Goal: Task Accomplishment & Management: Manage account settings

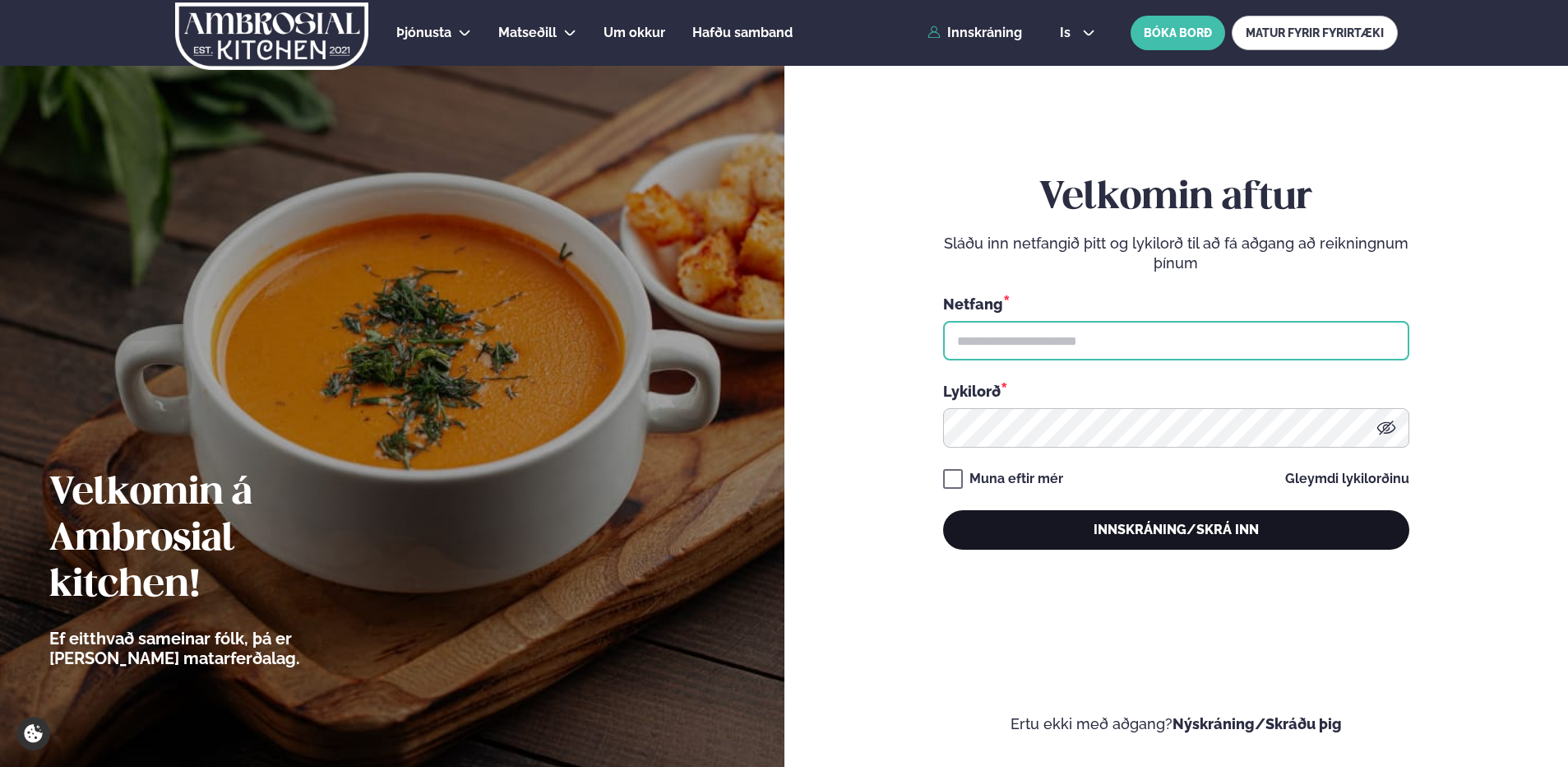
type input "**********"
click at [1138, 521] on button "Innskráning/Skrá inn" at bounding box center [1176, 529] width 466 height 39
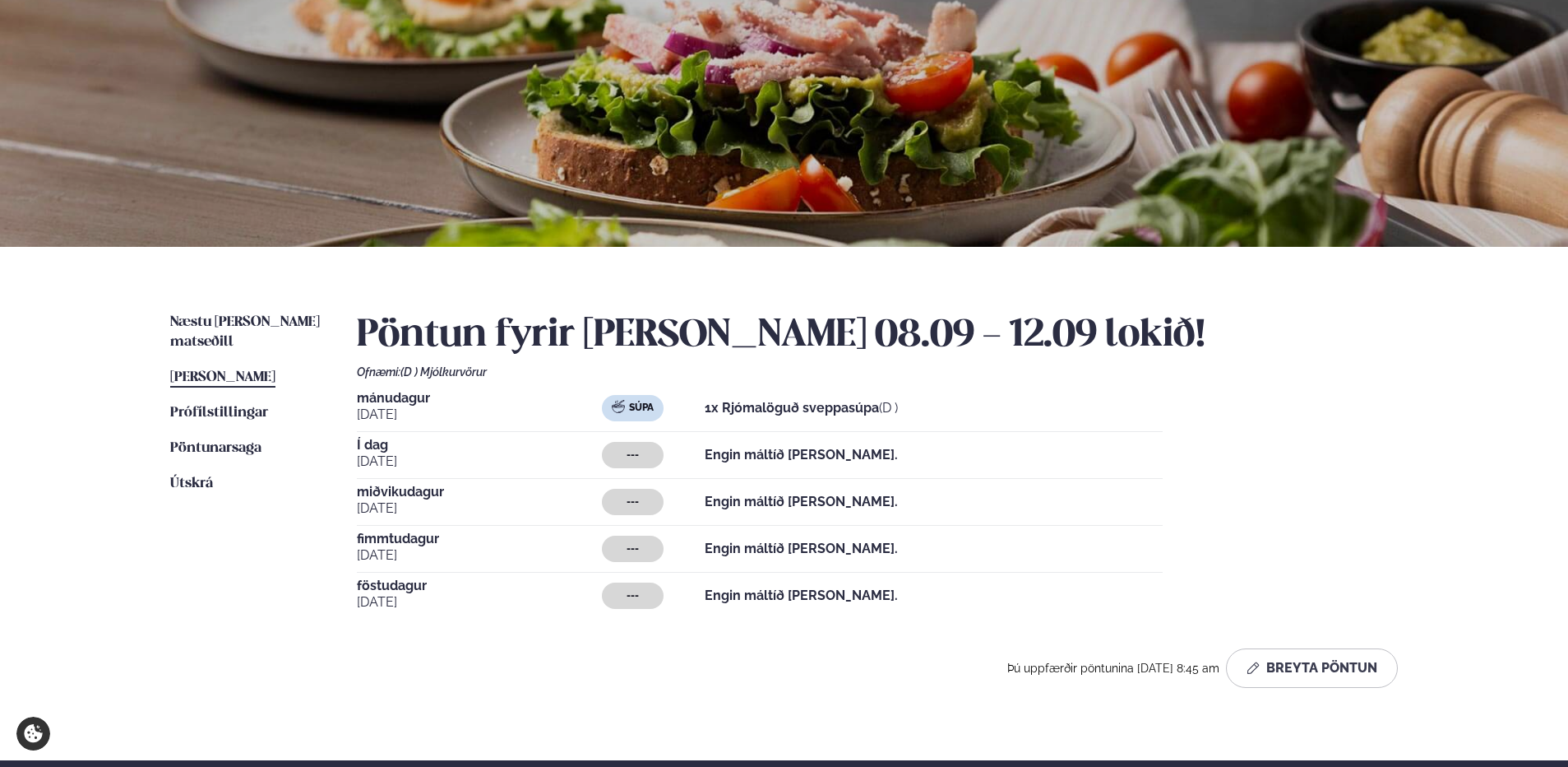
scroll to position [329, 0]
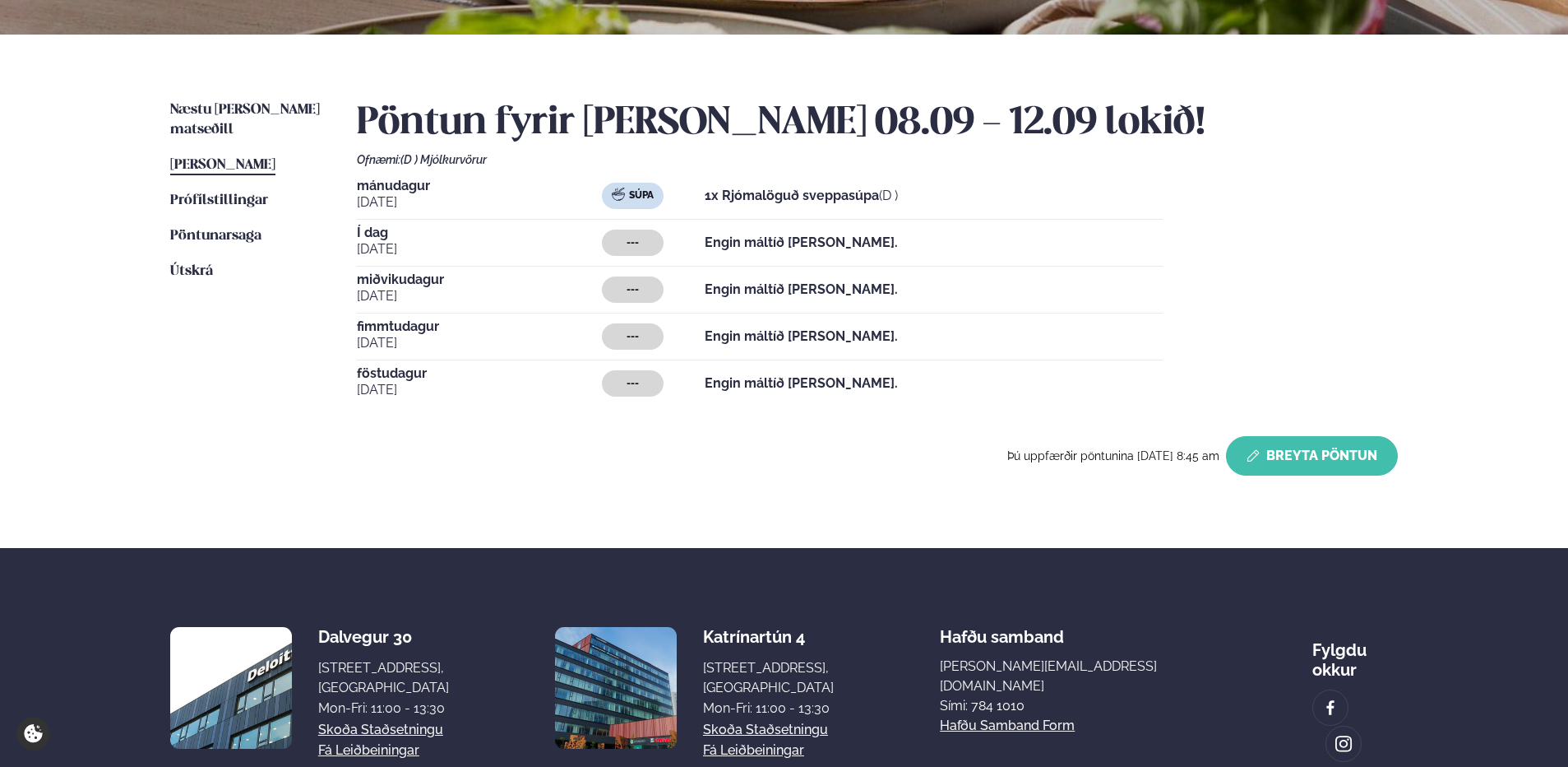
click at [1302, 468] on button "Breyta Pöntun" at bounding box center [1312, 455] width 172 height 39
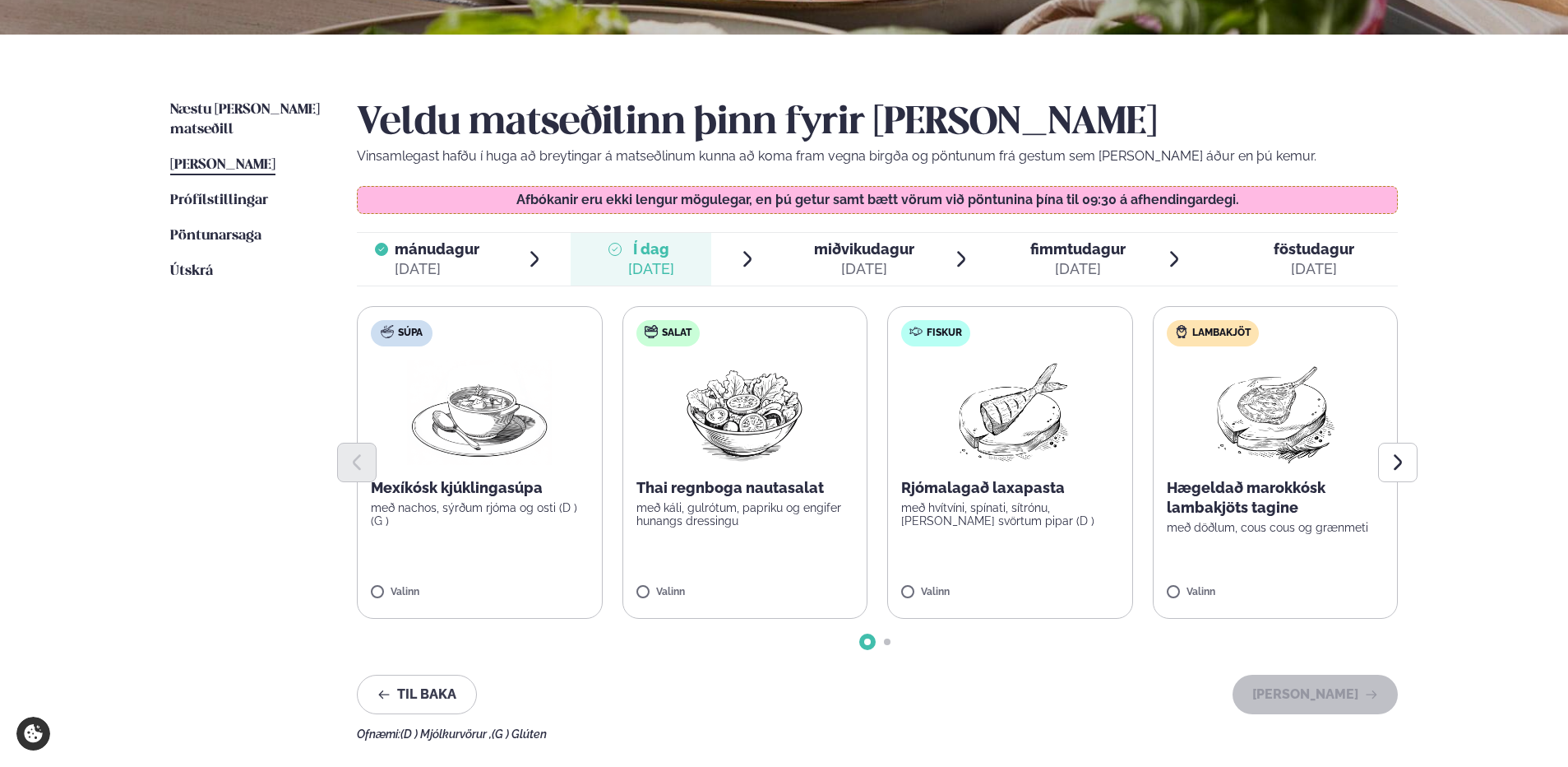
click at [733, 438] on img at bounding box center [745, 413] width 145 height 105
click at [1311, 700] on button "[PERSON_NAME]" at bounding box center [1315, 693] width 165 height 39
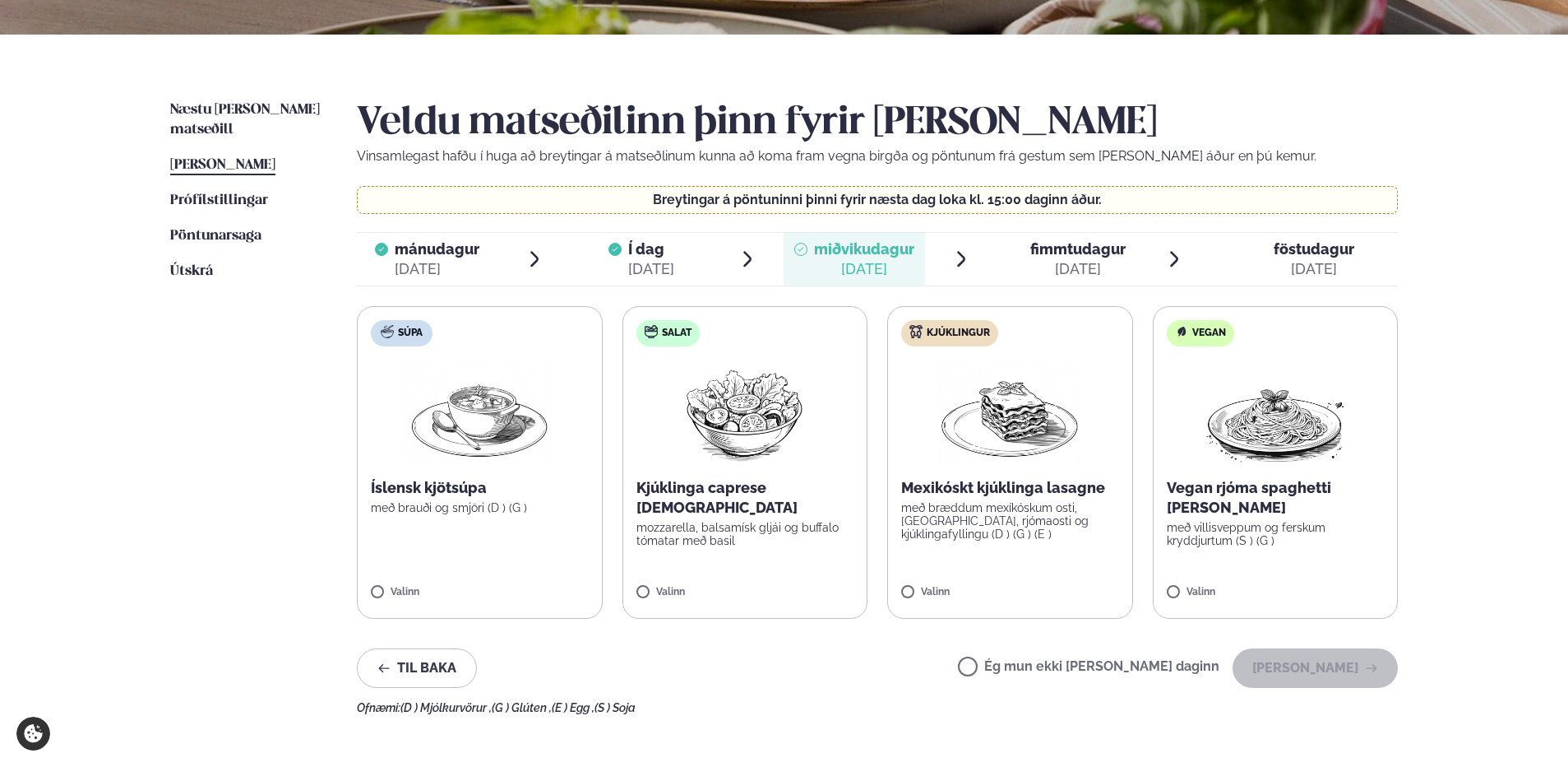
drag, startPoint x: 1459, startPoint y: 129, endPoint x: 1352, endPoint y: 117, distance: 107.7
click at [1459, 130] on div "Þjónusta Hádegismatur fyrir fyrirtæki Fyrirtækja veitingar Einkapartý Matseðill…" at bounding box center [784, 392] width 1568 height 1442
click at [267, 158] on span "[PERSON_NAME]" at bounding box center [223, 164] width 105 height 14
